Goal: Information Seeking & Learning: Learn about a topic

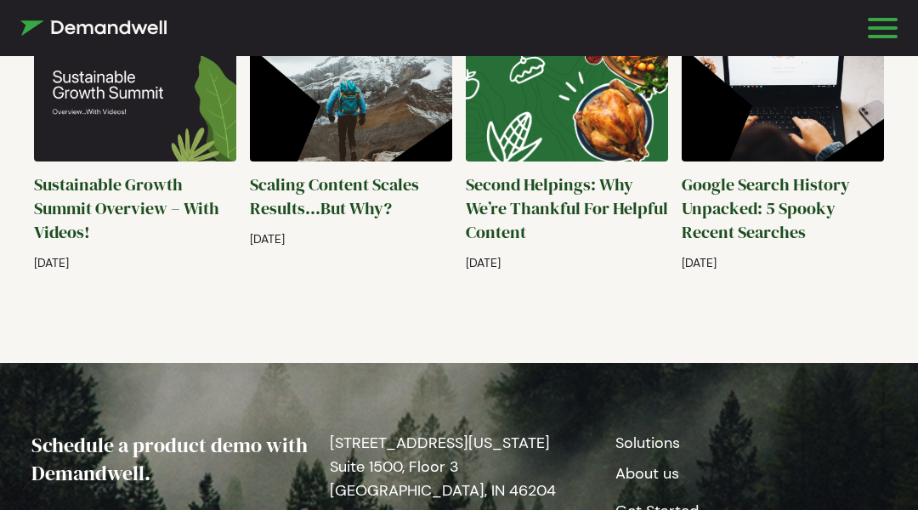
scroll to position [4394, 0]
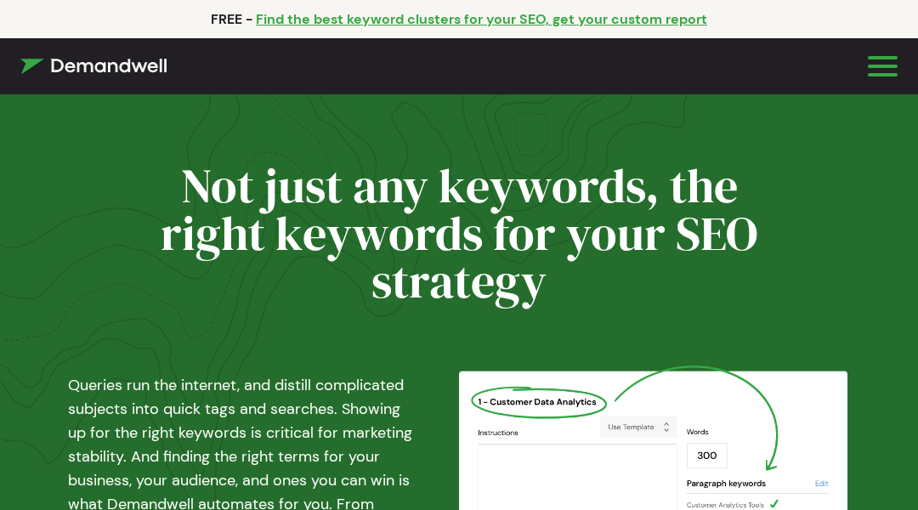
scroll to position [6192, 0]
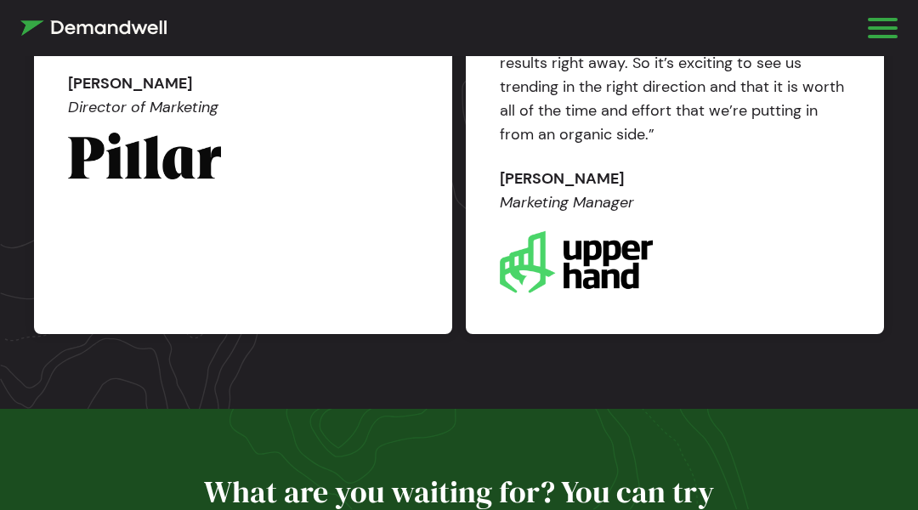
scroll to position [4484, 0]
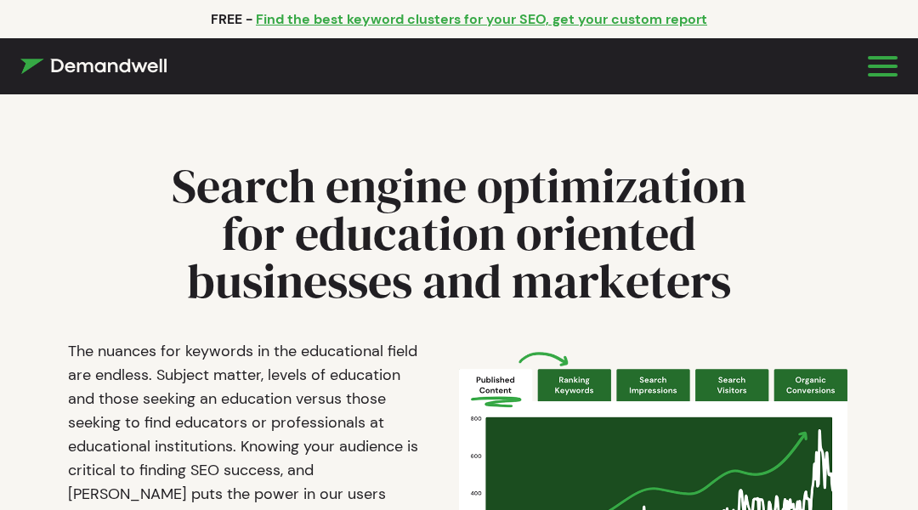
scroll to position [4, 0]
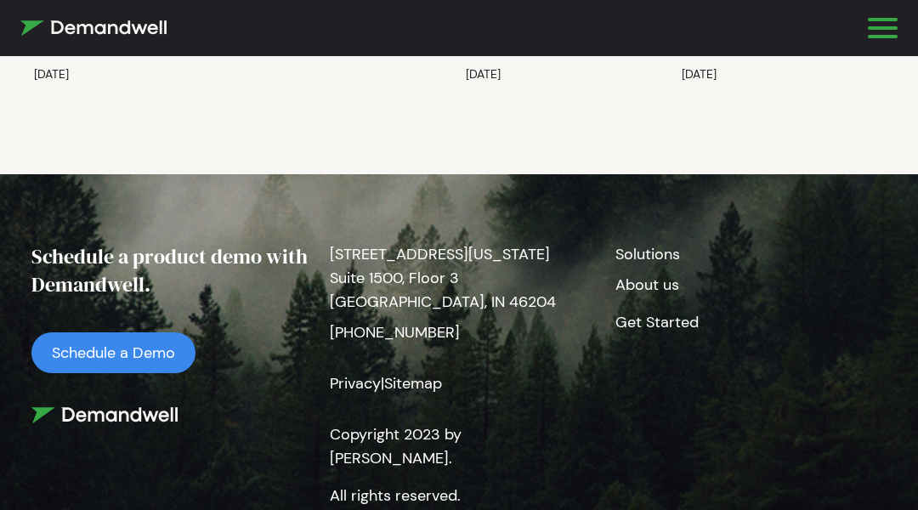
scroll to position [3836, 0]
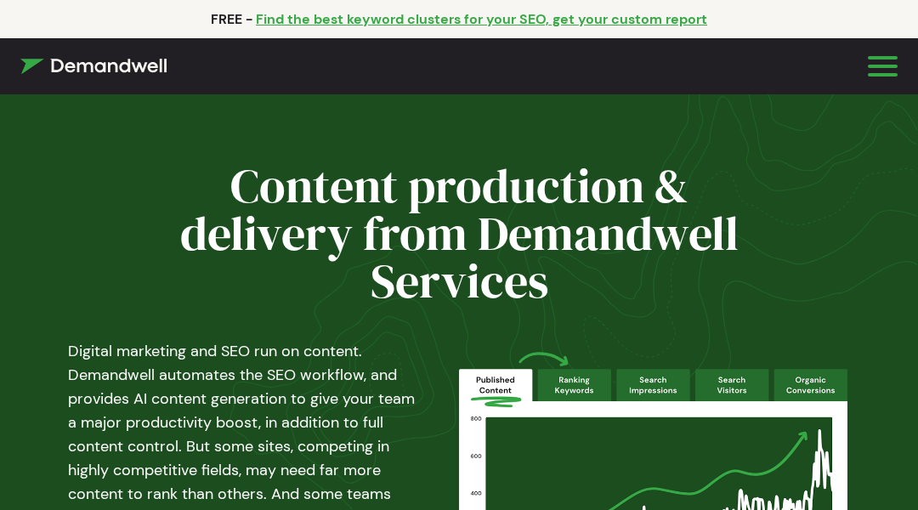
scroll to position [690, 0]
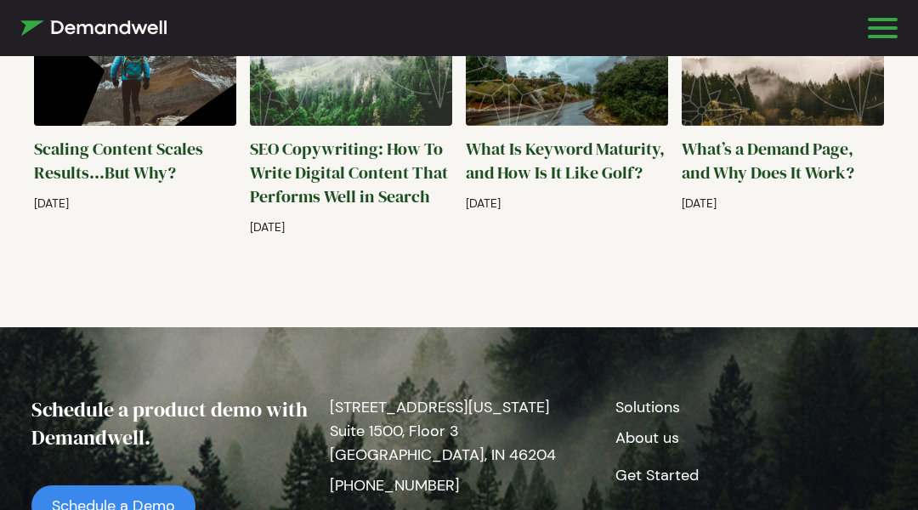
scroll to position [4346, 0]
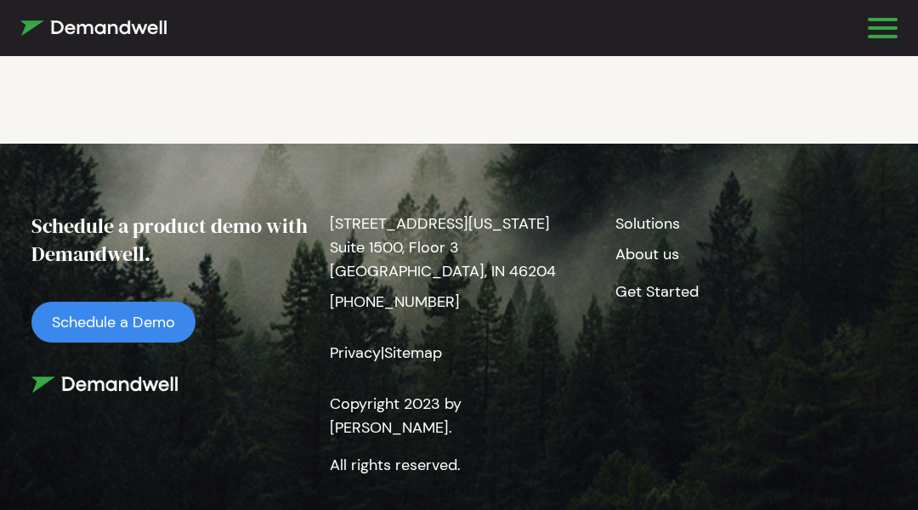
scroll to position [4219, 0]
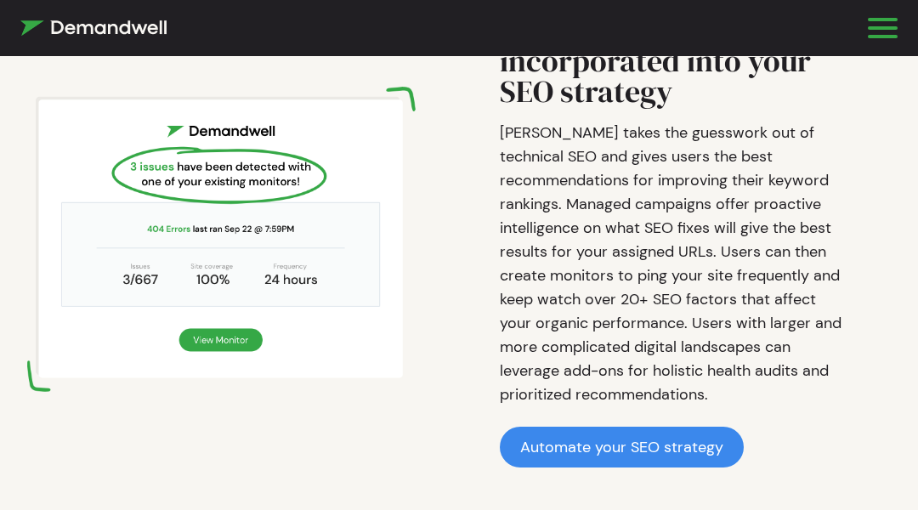
scroll to position [2325, 0]
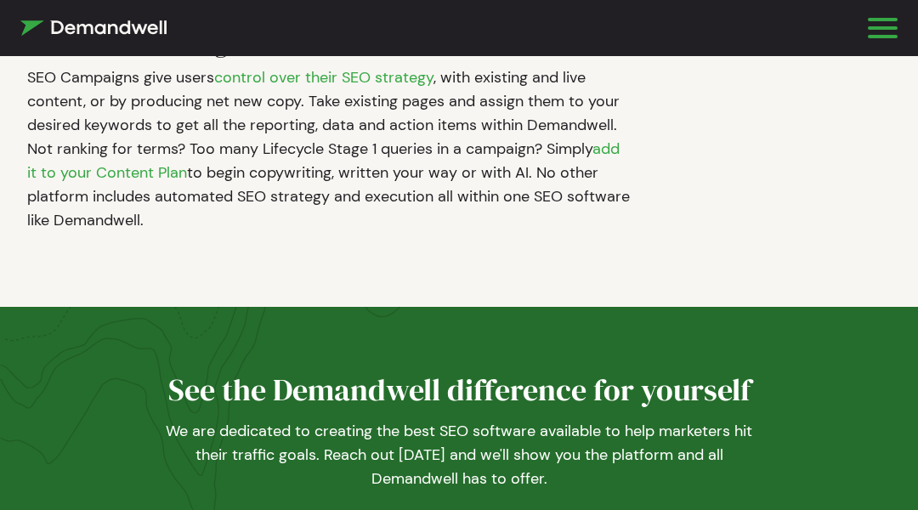
scroll to position [7518, 0]
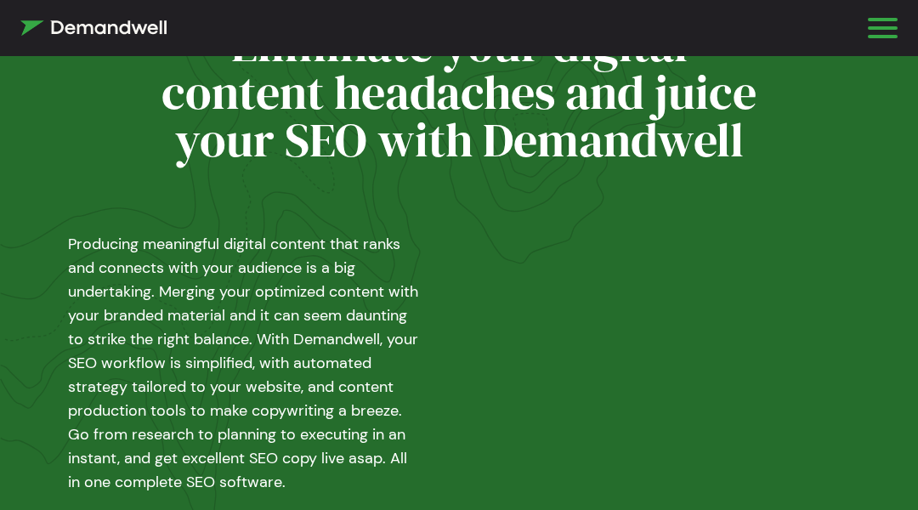
scroll to position [443, 0]
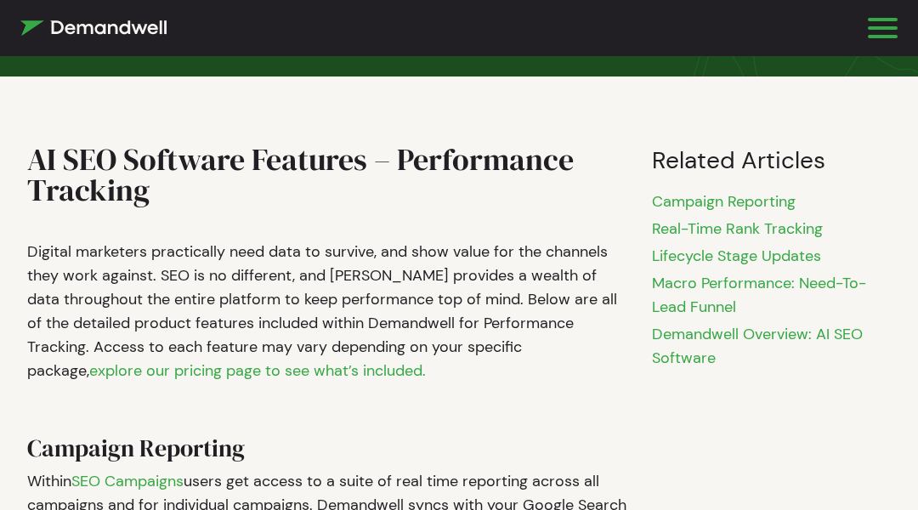
scroll to position [3808, 0]
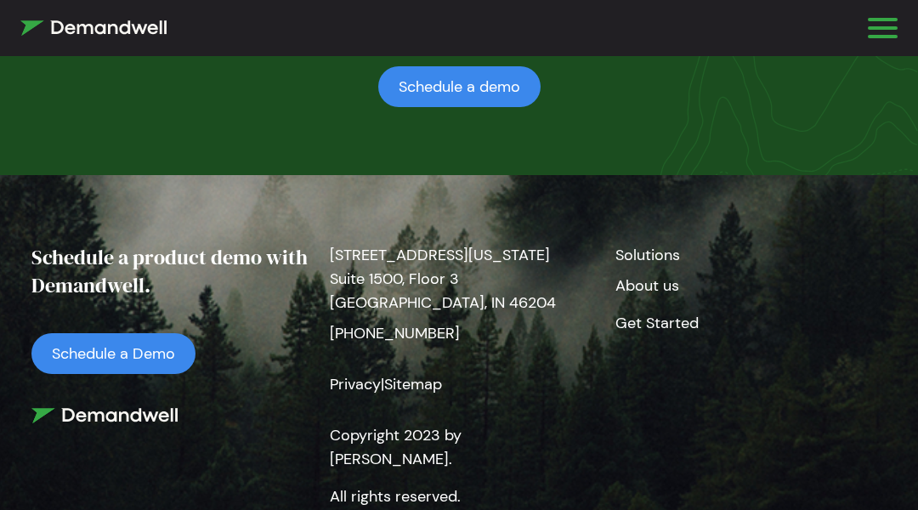
scroll to position [6031, 0]
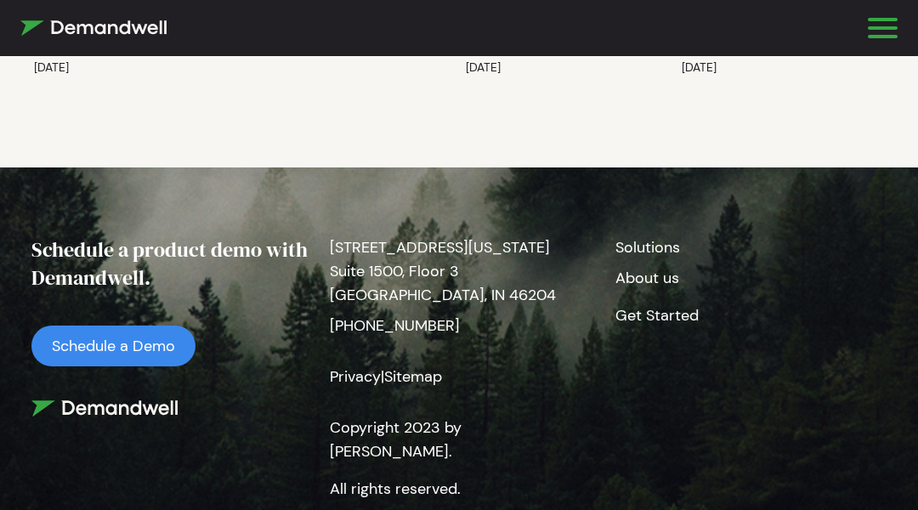
scroll to position [4854, 0]
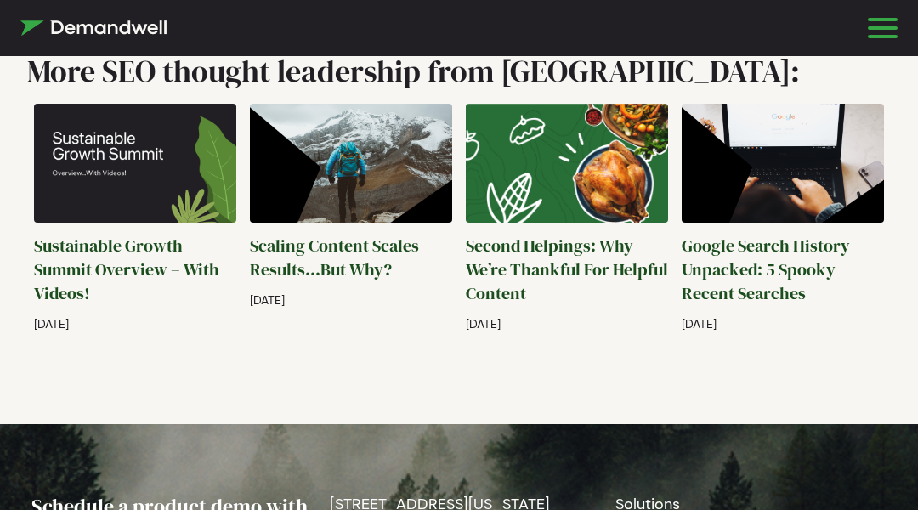
scroll to position [4465, 0]
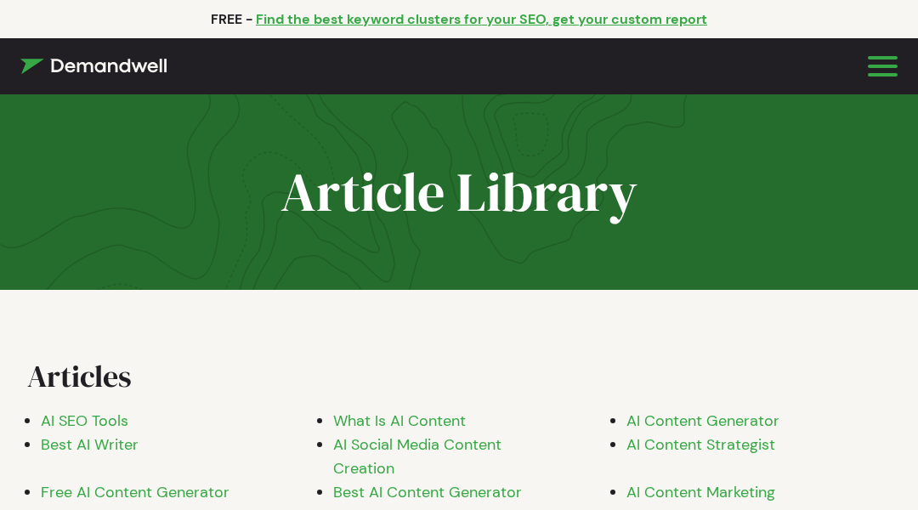
scroll to position [1975, 0]
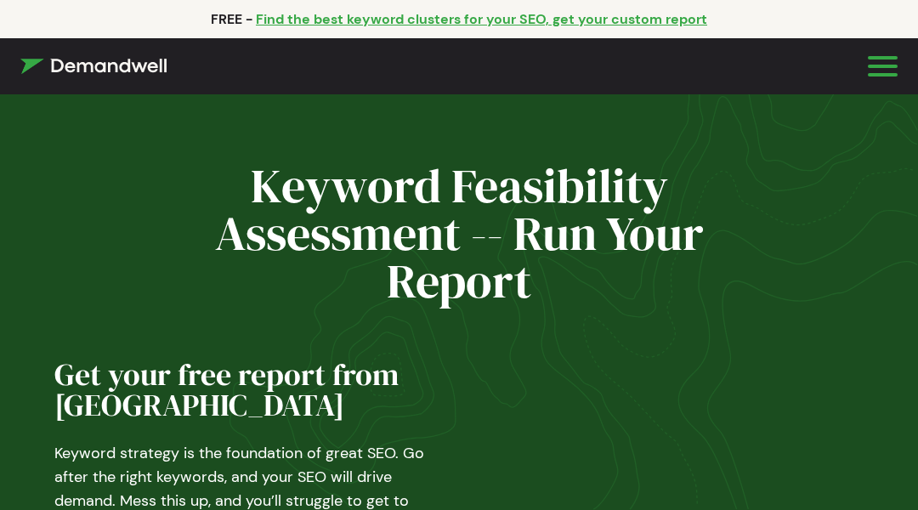
scroll to position [144, 0]
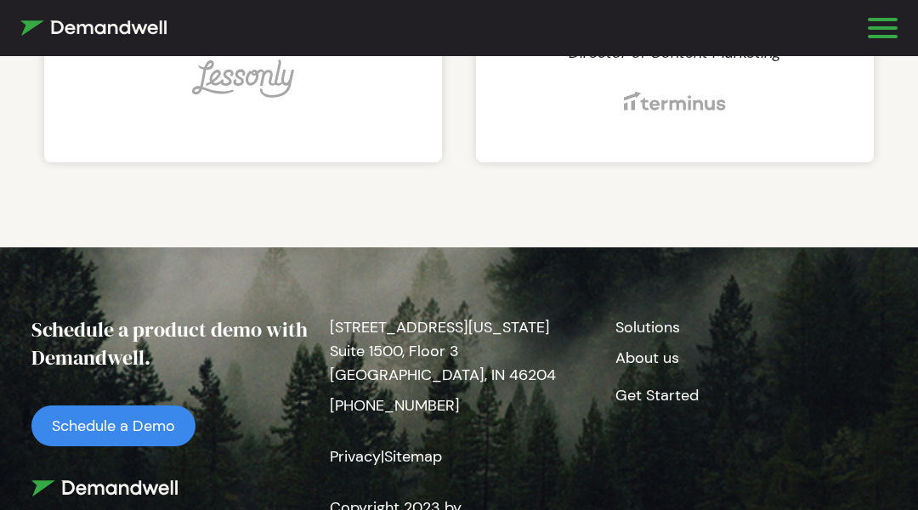
scroll to position [960, 0]
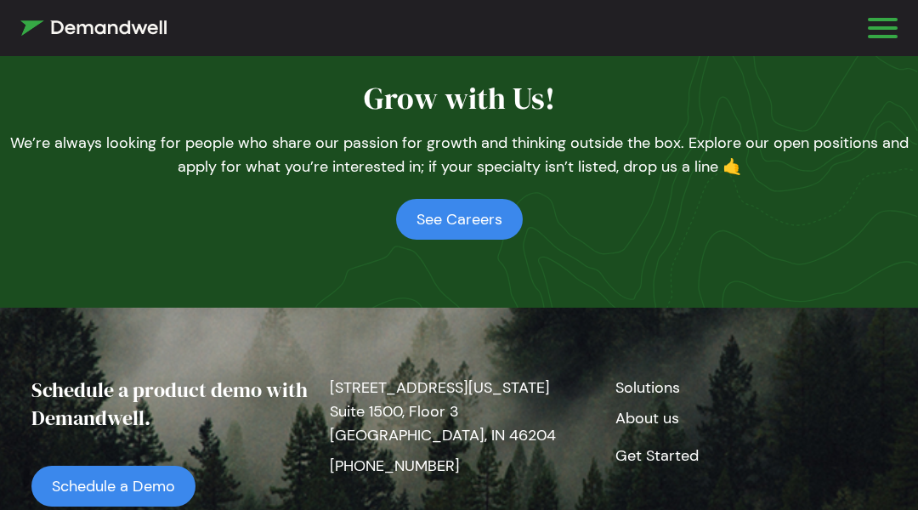
scroll to position [2231, 0]
